Goal: Task Accomplishment & Management: Use online tool/utility

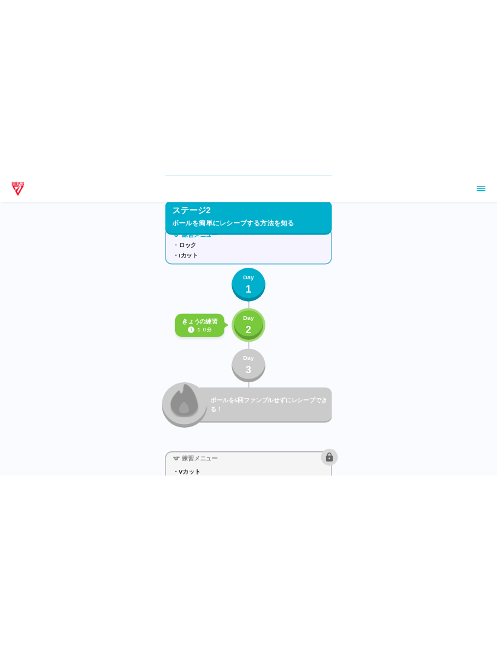
scroll to position [1289, 0]
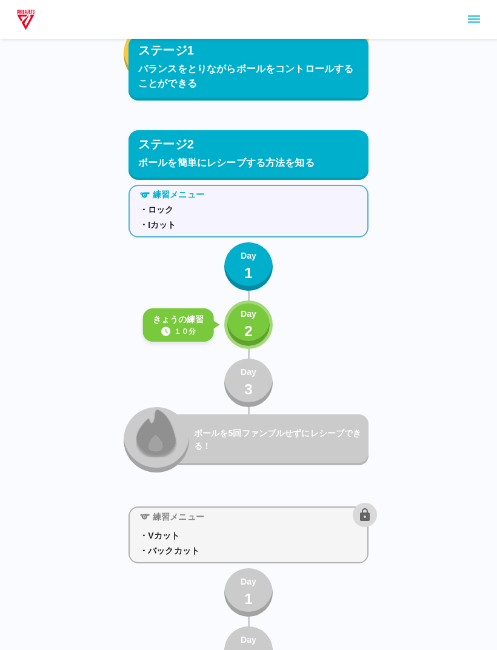
click at [248, 311] on p "Day" at bounding box center [249, 314] width 16 height 13
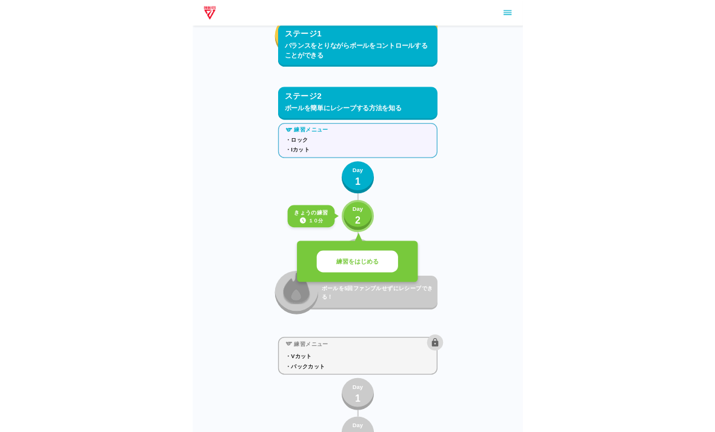
scroll to position [1398, 0]
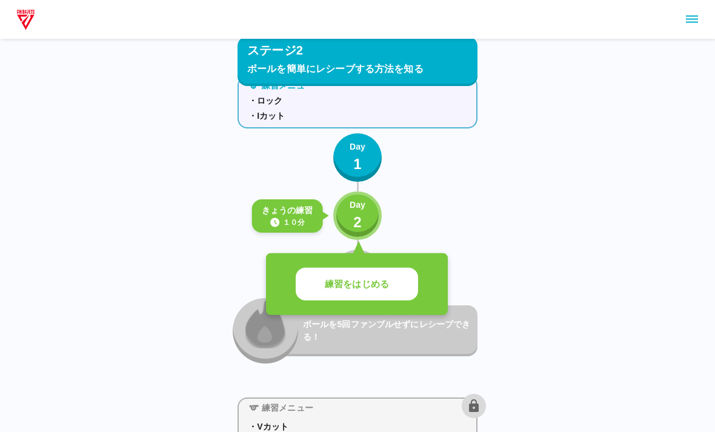
click at [388, 292] on button "練習をはじめる" at bounding box center [357, 284] width 122 height 33
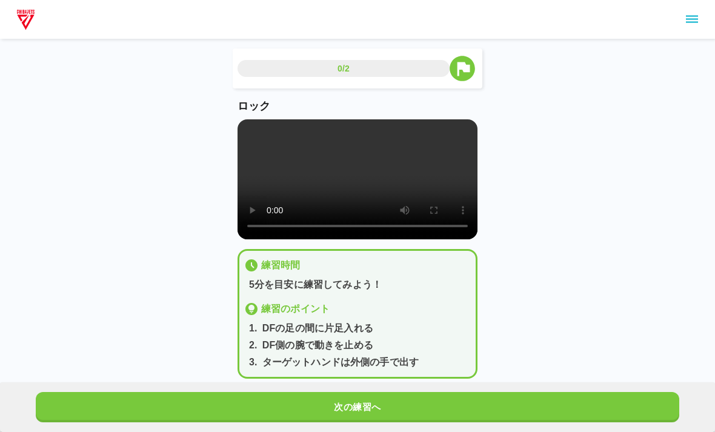
click at [378, 200] on video at bounding box center [358, 179] width 240 height 120
click at [391, 162] on video at bounding box center [358, 179] width 240 height 120
click at [249, 124] on video at bounding box center [358, 179] width 240 height 120
click at [366, 411] on button "次の練習へ" at bounding box center [358, 407] width 644 height 30
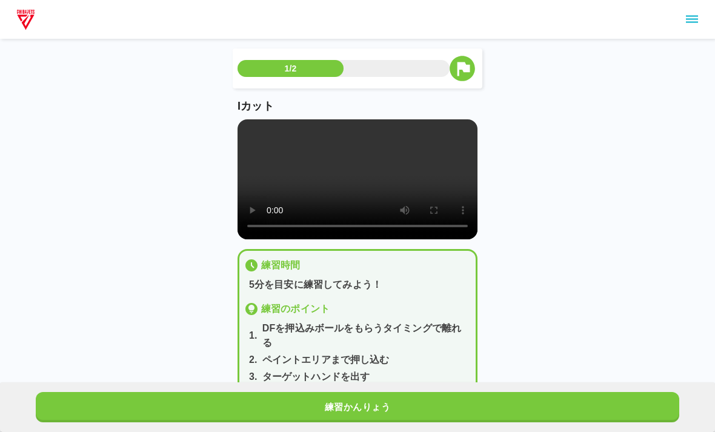
click at [355, 177] on video at bounding box center [358, 179] width 240 height 120
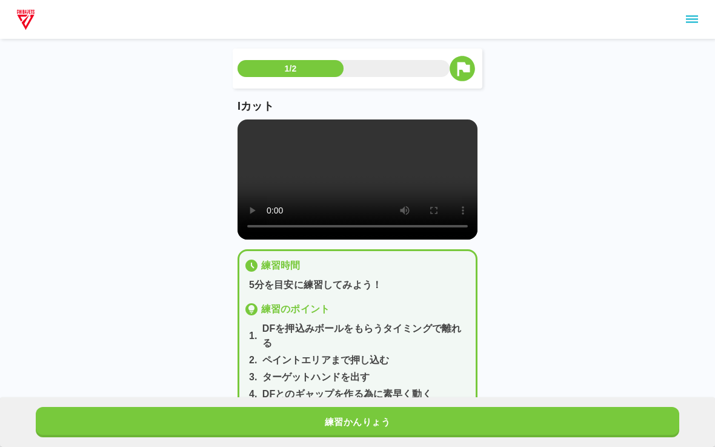
click at [241, 122] on video at bounding box center [358, 179] width 240 height 120
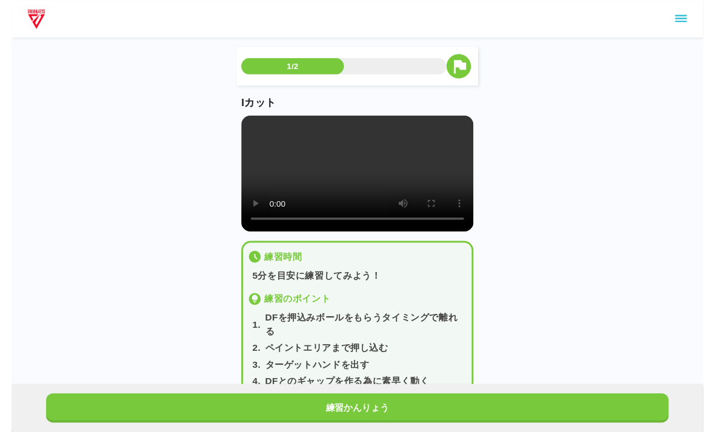
scroll to position [15, 0]
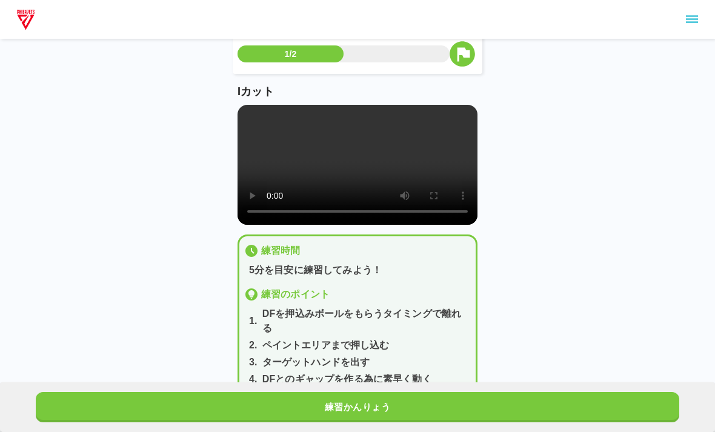
click at [344, 399] on button "練習かんりょう" at bounding box center [358, 407] width 644 height 30
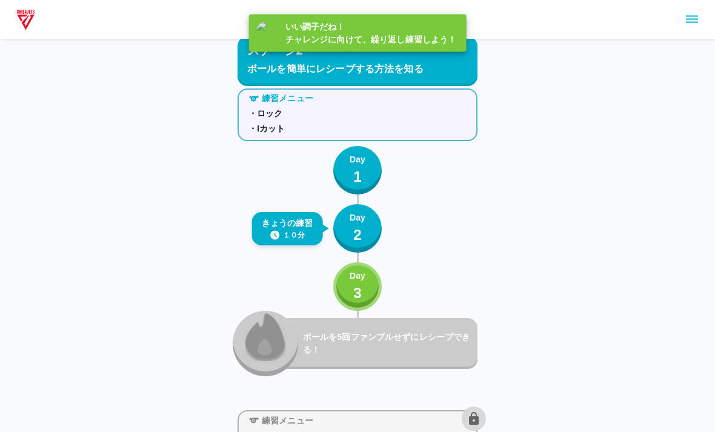
scroll to position [1398, 0]
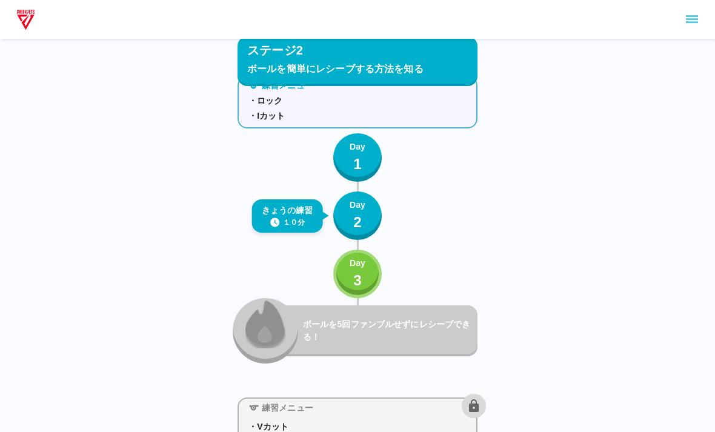
click at [357, 214] on p "2" at bounding box center [357, 223] width 8 height 22
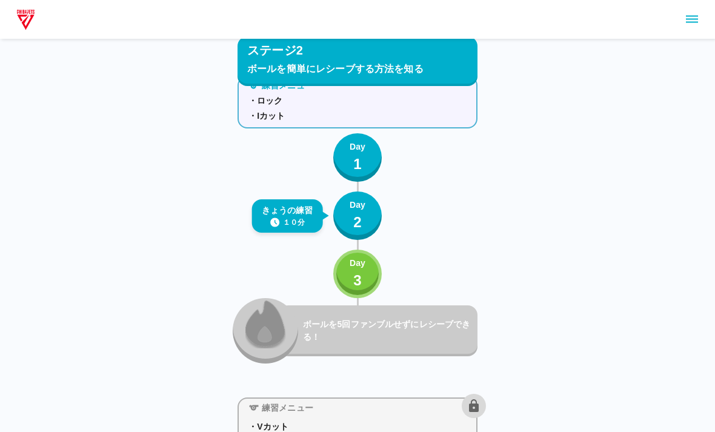
click at [359, 268] on p "Day" at bounding box center [358, 263] width 16 height 13
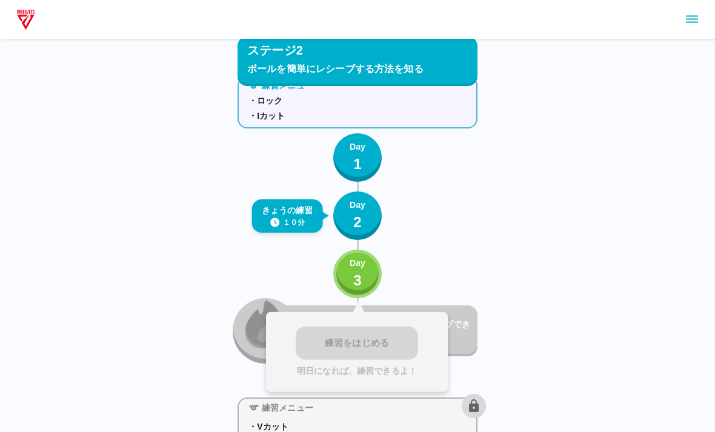
click at [378, 332] on div "練習をはじめる [DATE]になれば、練習できるよ！" at bounding box center [357, 352] width 182 height 80
click at [356, 277] on p "3" at bounding box center [357, 281] width 8 height 22
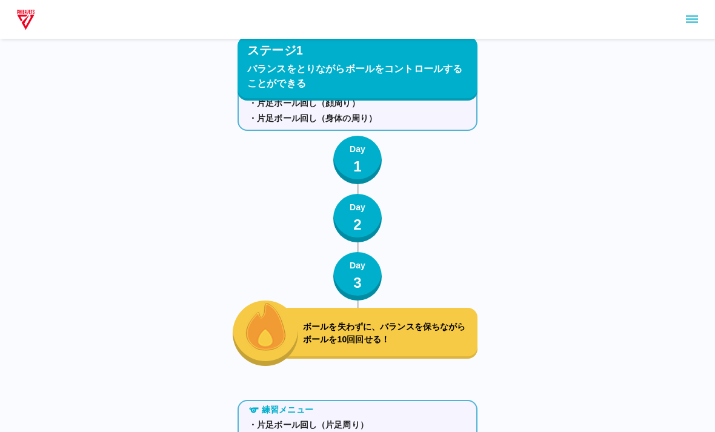
scroll to position [18, 0]
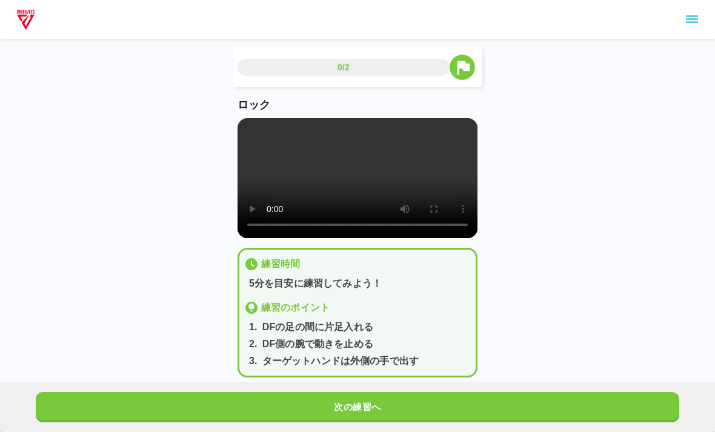
scroll to position [39, 0]
